Goal: Transaction & Acquisition: Purchase product/service

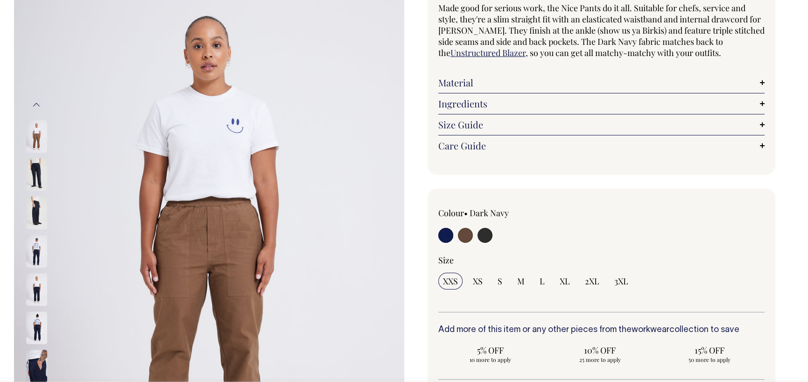
scroll to position [93, 0]
click at [35, 134] on div at bounding box center [49, 19] width 47 height 1796
click at [32, 171] on img at bounding box center [36, 174] width 21 height 33
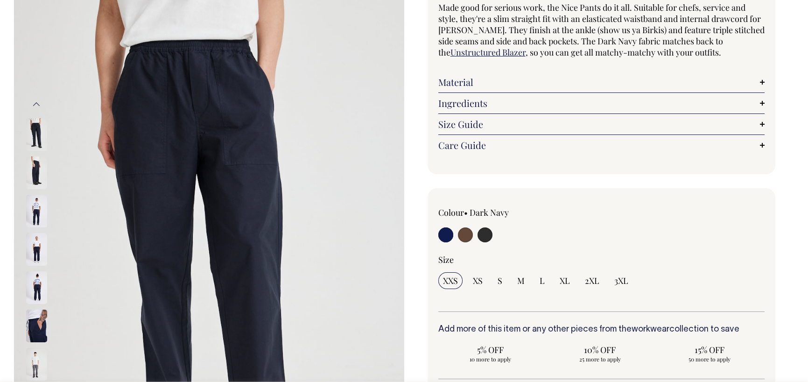
click at [31, 182] on img at bounding box center [36, 172] width 21 height 33
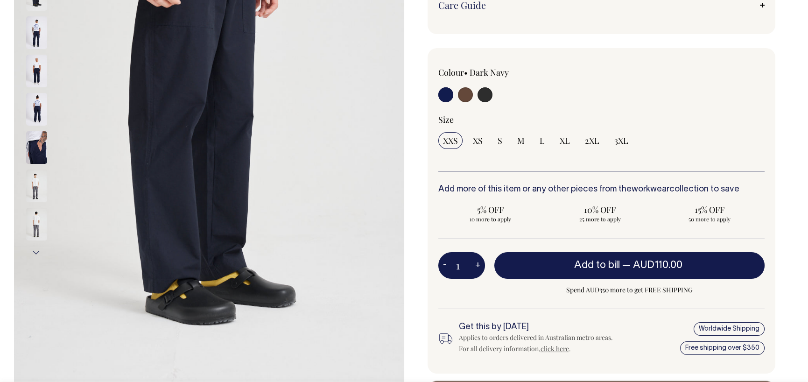
scroll to position [233, 0]
click at [523, 145] on span "M" at bounding box center [520, 140] width 7 height 11
click at [523, 145] on input "M" at bounding box center [521, 140] width 17 height 17
radio input "true"
select select "M"
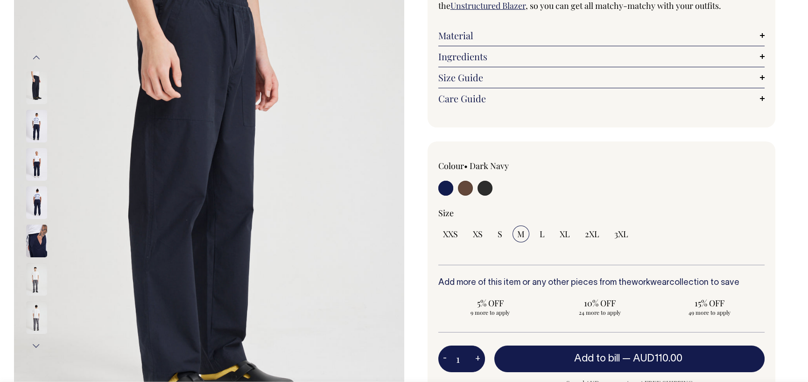
scroll to position [140, 0]
click at [37, 169] on img at bounding box center [36, 164] width 21 height 33
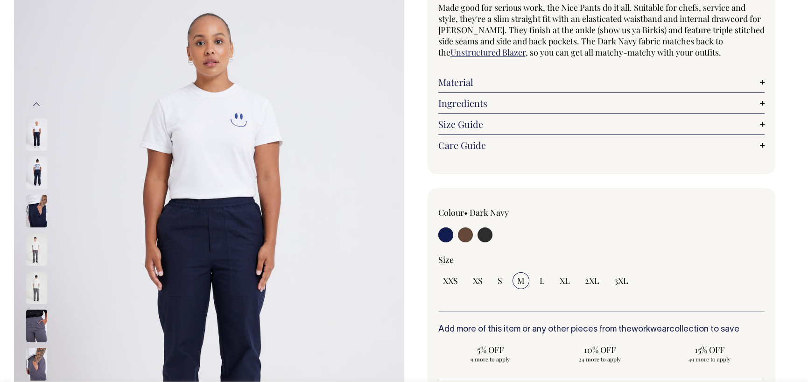
scroll to position [93, 0]
click at [33, 252] on img at bounding box center [36, 249] width 21 height 33
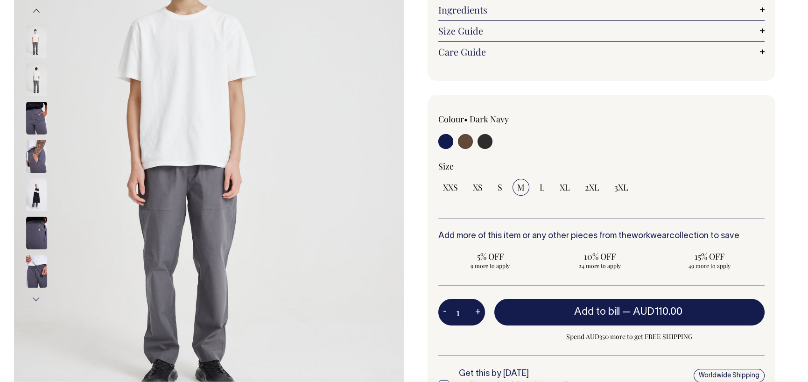
scroll to position [187, 0]
click at [37, 157] on img at bounding box center [36, 156] width 21 height 33
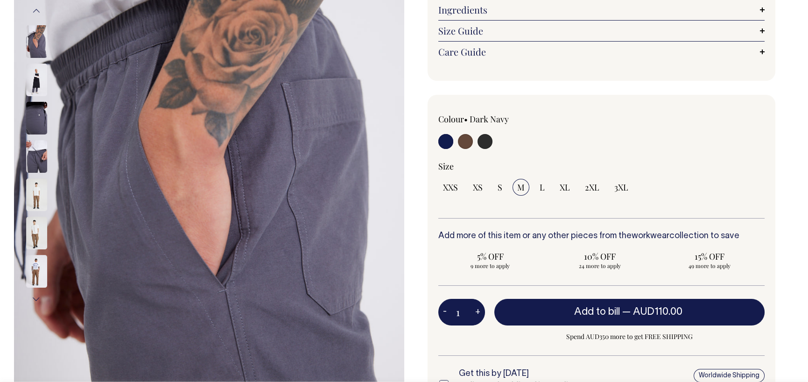
click at [41, 191] on img at bounding box center [36, 194] width 21 height 33
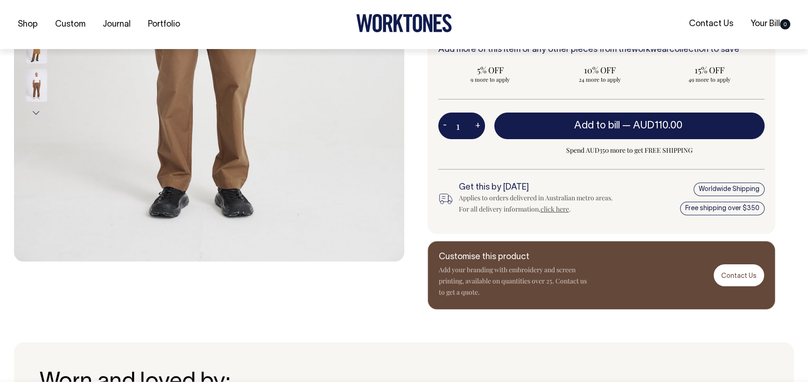
scroll to position [374, 0]
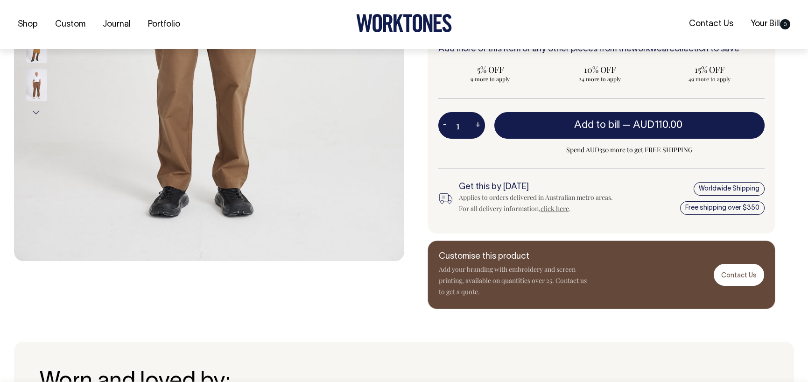
click at [29, 109] on button "Next" at bounding box center [36, 112] width 14 height 21
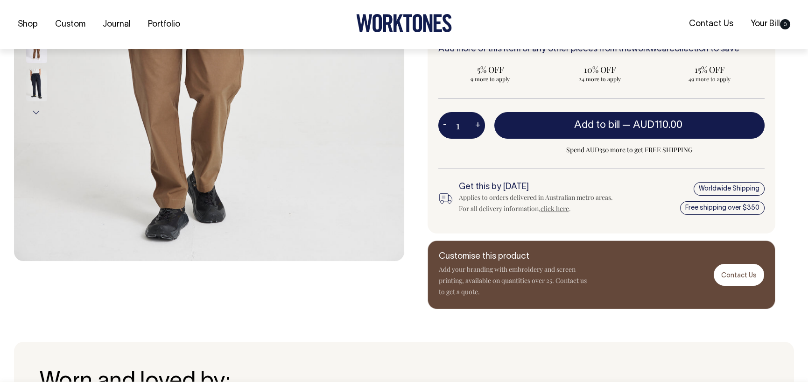
click at [31, 87] on img at bounding box center [36, 85] width 21 height 33
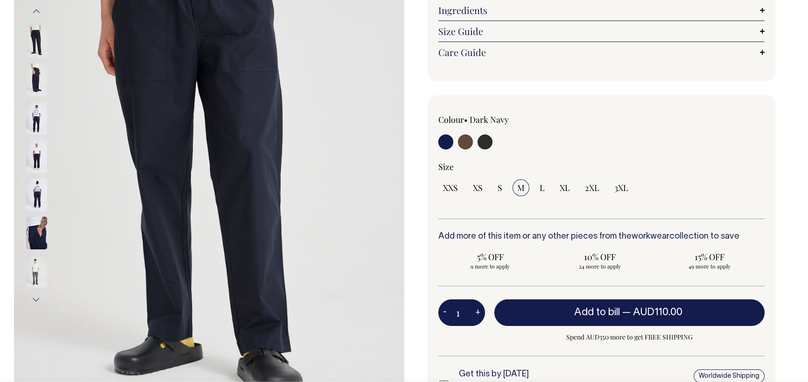
scroll to position [187, 0]
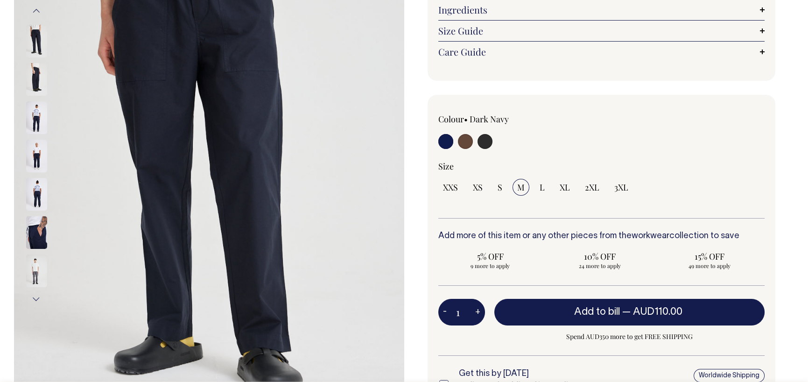
click at [34, 117] on img at bounding box center [36, 117] width 21 height 33
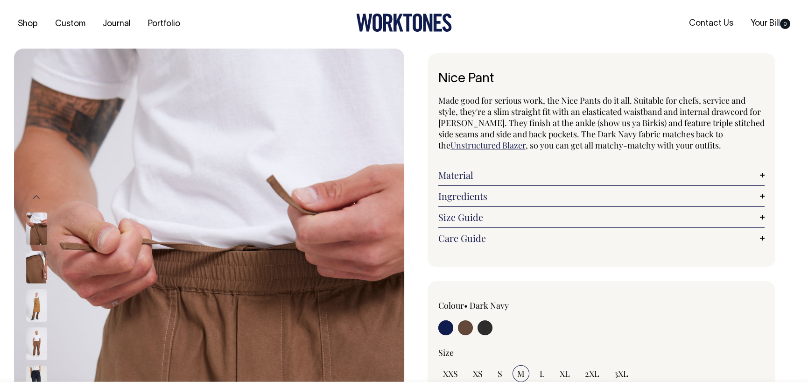
scroll to position [0, 0]
click at [486, 214] on link "Size Guide" at bounding box center [601, 217] width 327 height 11
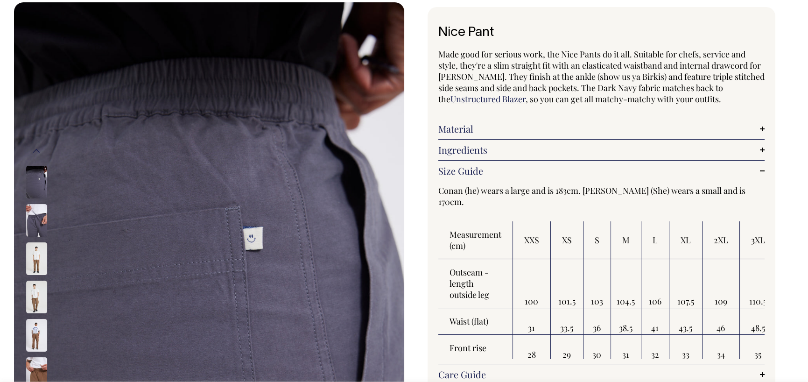
scroll to position [47, 0]
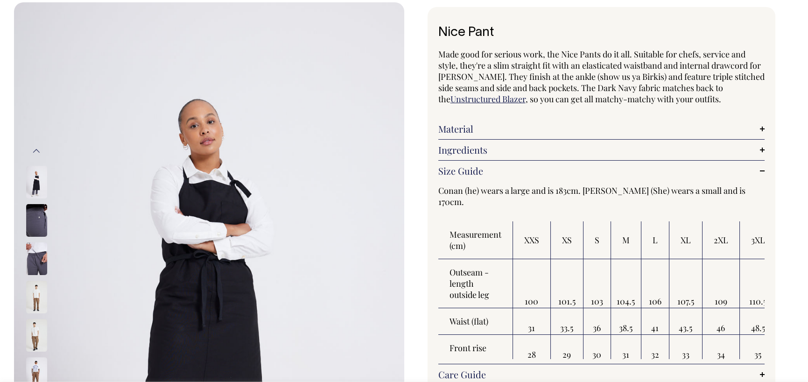
click at [486, 145] on link "Ingredients" at bounding box center [601, 149] width 327 height 11
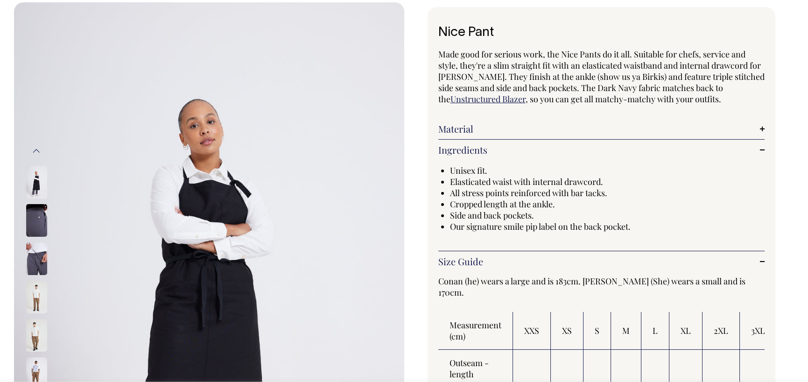
click at [485, 126] on link "Material" at bounding box center [601, 128] width 327 height 11
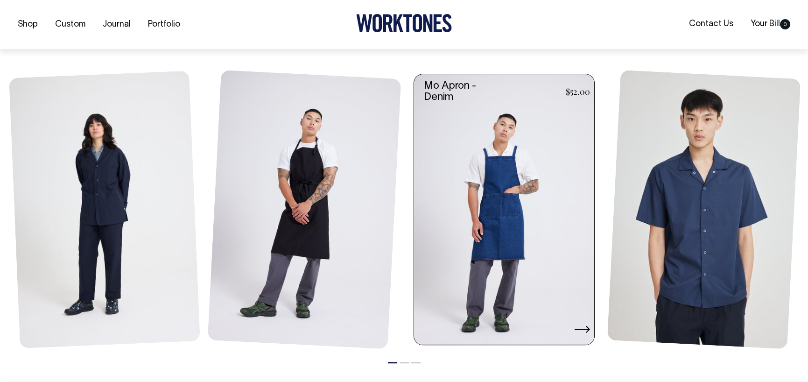
scroll to position [1401, 0]
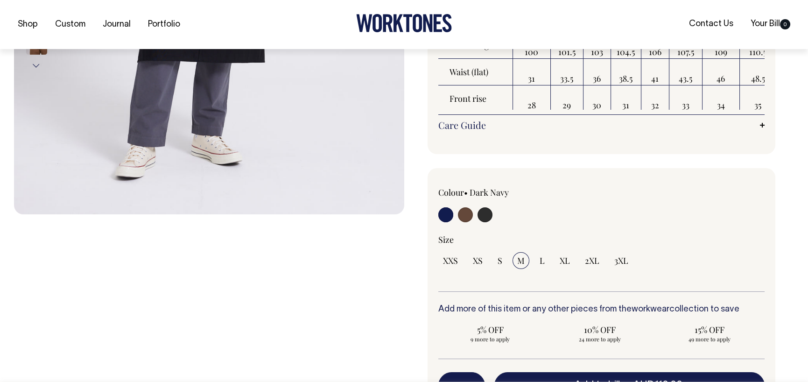
click at [483, 215] on input "radio" at bounding box center [485, 214] width 15 height 15
radio input "true"
select select "Charcoal"
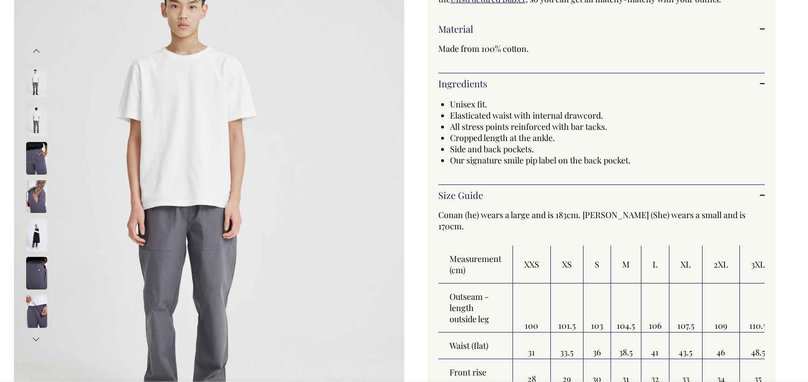
scroll to position [146, 0]
